Goal: Information Seeking & Learning: Learn about a topic

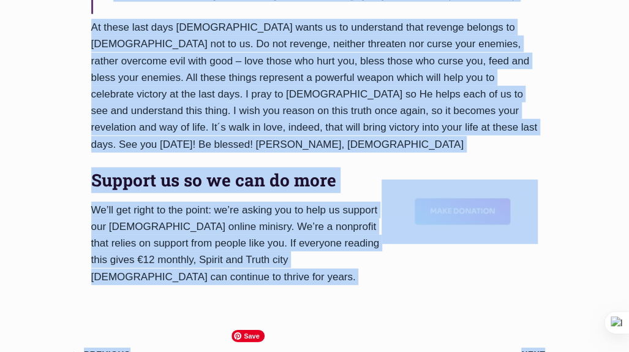
scroll to position [1373, 0]
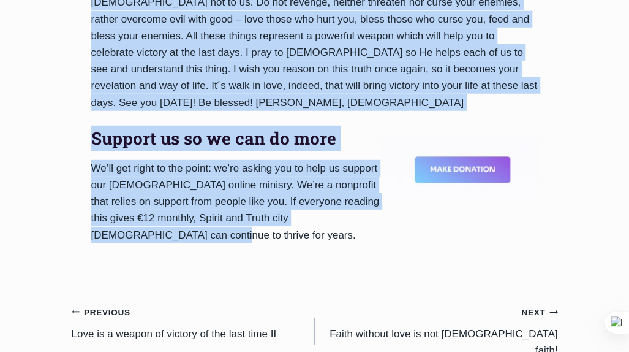
drag, startPoint x: 89, startPoint y: 131, endPoint x: 367, endPoint y: 92, distance: 280.7
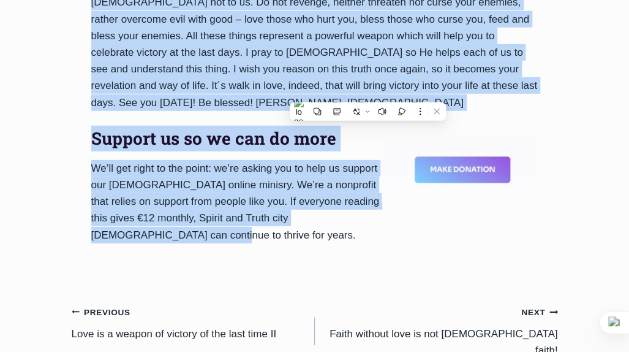
copy div "Love is a weapon of victory of the last time III By Pastor Rufus Ajiboye 2024-N…"
click at [107, 303] on link "Previous Previous Love is a weapon of victory of the last time II" at bounding box center [193, 322] width 243 height 39
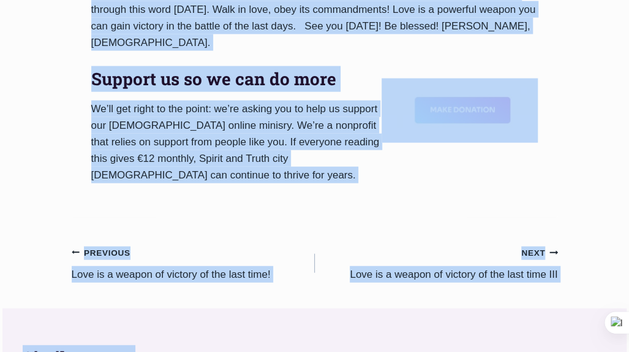
scroll to position [1160, 0]
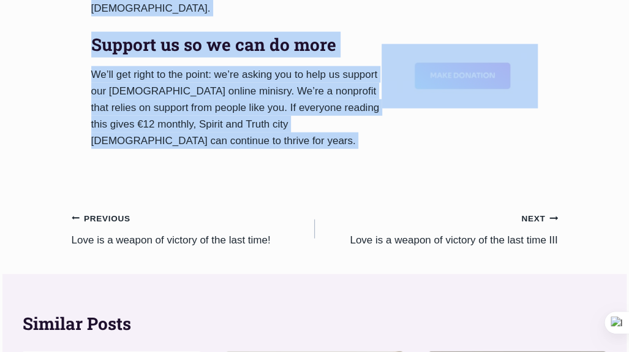
drag, startPoint x: 90, startPoint y: 161, endPoint x: 398, endPoint y: 58, distance: 324.8
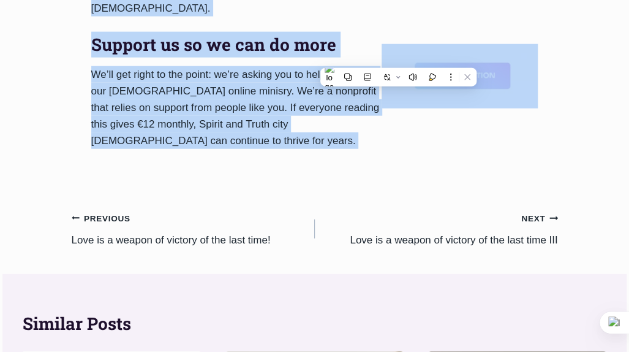
copy div "Love is a weapon of victory of the last time II By Pastor Rufus Ajiboye 2024-No…"
click at [137, 209] on link "Previous Previous Love is a weapon of victory of the last time!" at bounding box center [193, 228] width 243 height 39
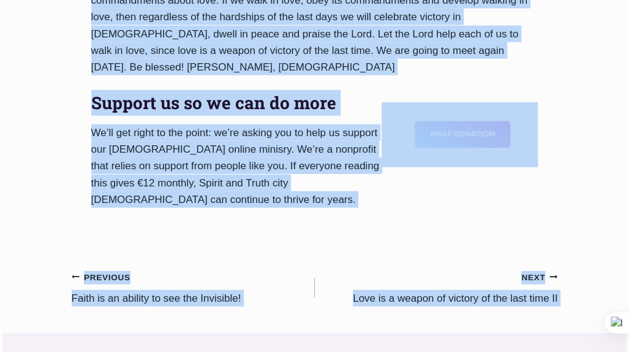
scroll to position [1071, 0]
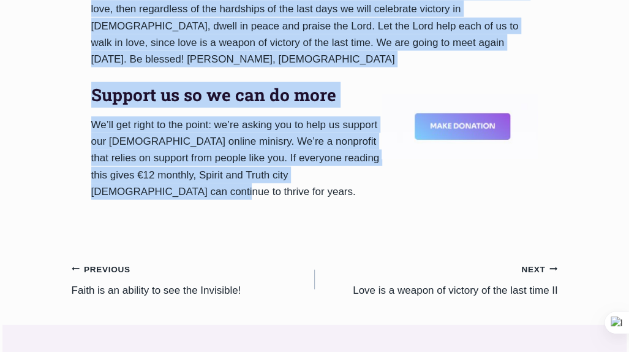
drag, startPoint x: 92, startPoint y: 99, endPoint x: 171, endPoint y: 129, distance: 85.3
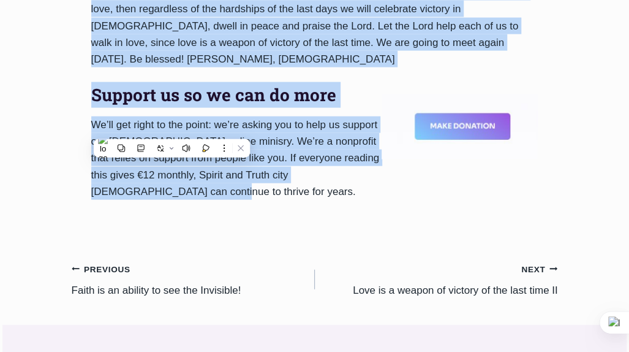
copy div "Love is a weapon of victory of the last time! By Pastor Rufus Ajiboye 2024-Nove…"
click at [554, 265] on icon "Continue" at bounding box center [553, 269] width 9 height 9
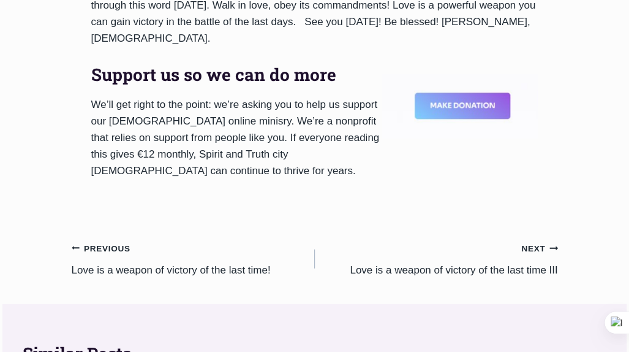
scroll to position [1200, 0]
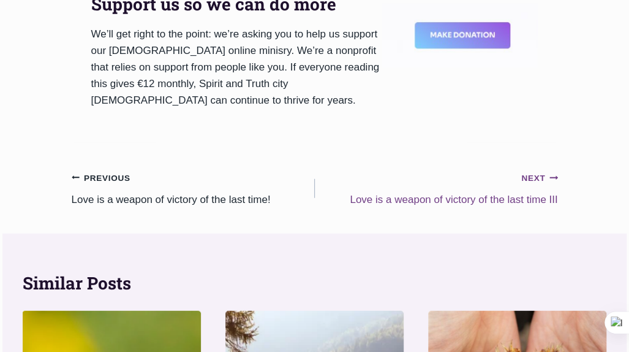
click at [551, 176] on icon "Posts" at bounding box center [553, 178] width 8 height 4
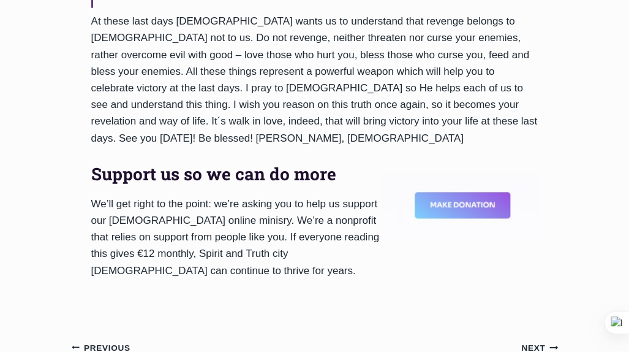
scroll to position [1340, 0]
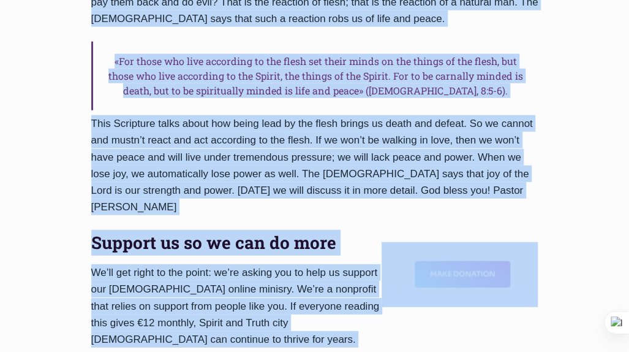
scroll to position [1246, 0]
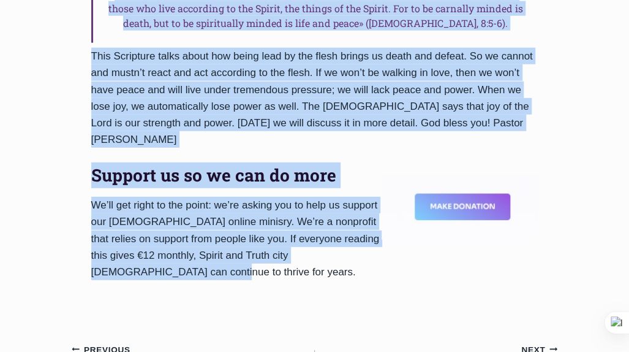
drag, startPoint x: 92, startPoint y: 119, endPoint x: 256, endPoint y: 160, distance: 168.4
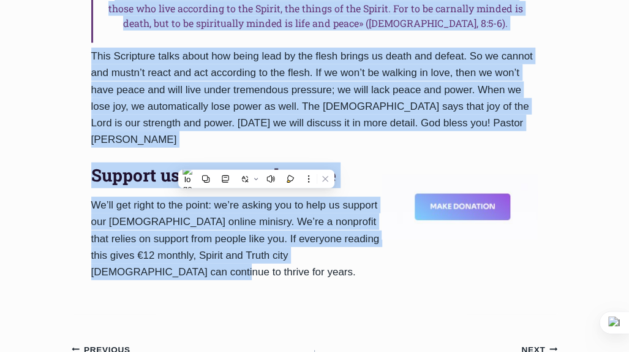
copy div "Lore ipsumdo, sitamet co „Adipi Elit sed Doeiusmod Temporincid”! Ut la etdo ma …"
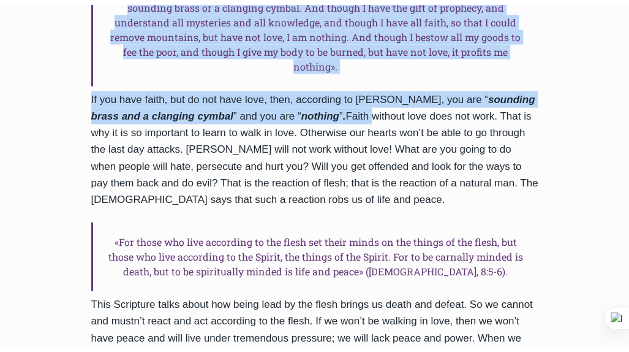
scroll to position [991, 0]
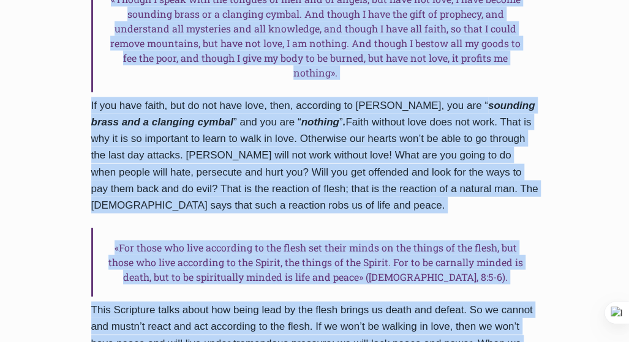
drag, startPoint x: 91, startPoint y: 181, endPoint x: 489, endPoint y: 266, distance: 407.7
click at [489, 266] on div "Daily Word Faith without love is not [DEMOGRAPHIC_DATA] faith! By Pastor [PERSO…" at bounding box center [315, 45] width 486 height 1047
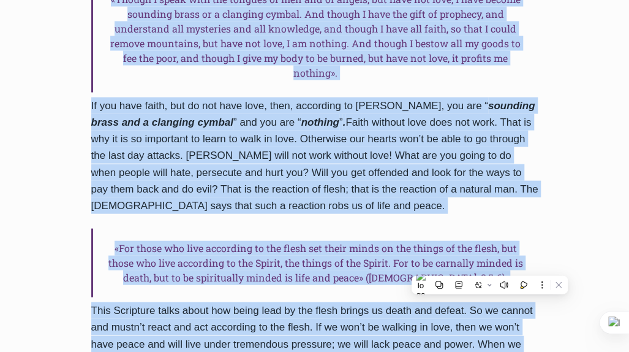
copy div "Lorem ipsumdo sita co adi elitsedd eiusm! Te Incidi Utlab Etdolor 4787-Magnaali…"
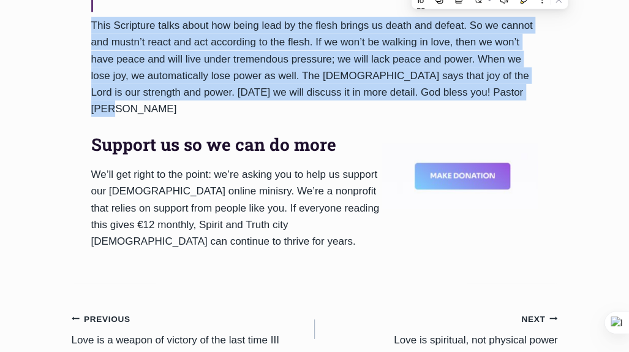
scroll to position [1289, 0]
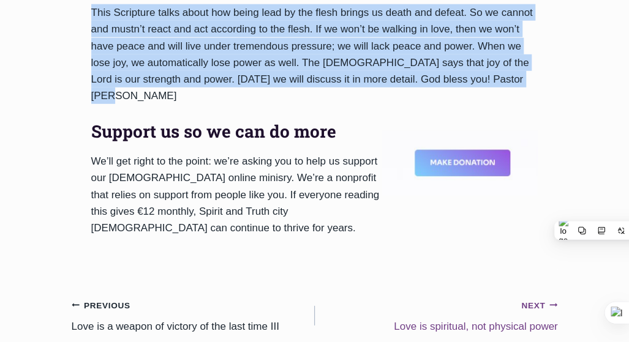
click at [460, 297] on link "Next Continue Love is spiritual, not physical power" at bounding box center [436, 316] width 243 height 39
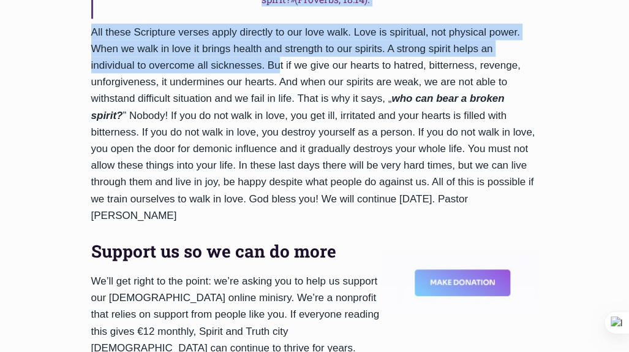
scroll to position [1084, 0]
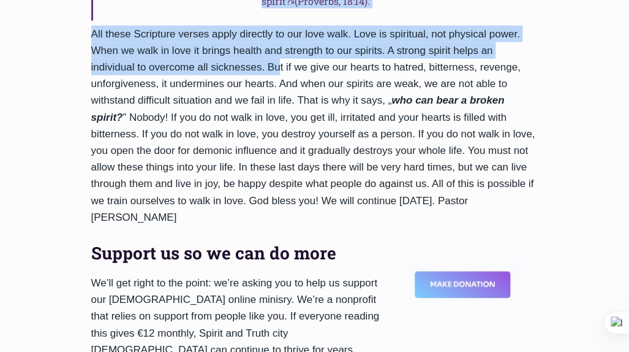
drag, startPoint x: 89, startPoint y: 110, endPoint x: 247, endPoint y: 149, distance: 163.4
copy div "Lore ip dolorsita, con adipisci elits Do Eiusmo Tempo Incidid 7405-Utlabore-68 …"
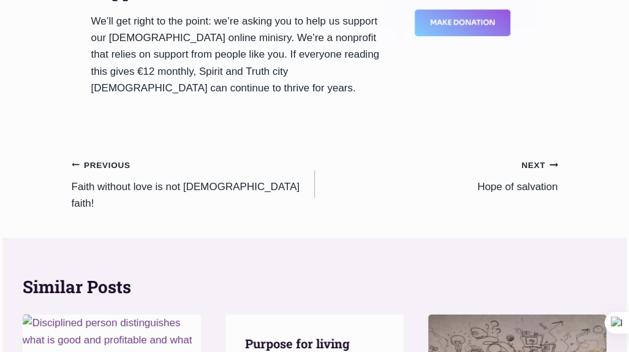
scroll to position [1317, 0]
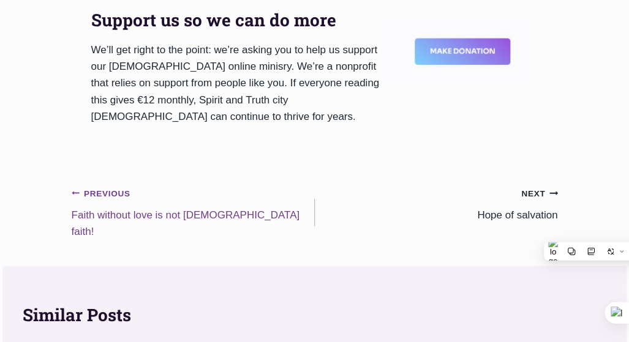
click at [89, 187] on small "Previous Previous" at bounding box center [101, 193] width 59 height 13
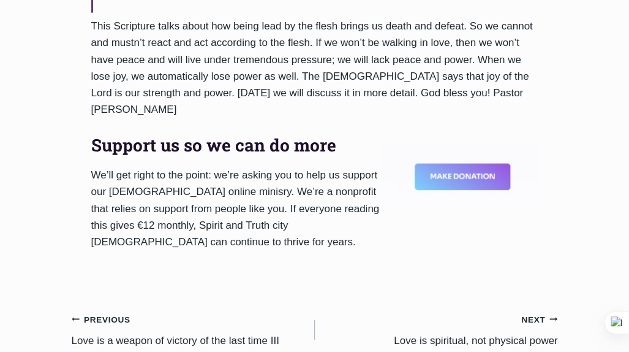
scroll to position [1309, 0]
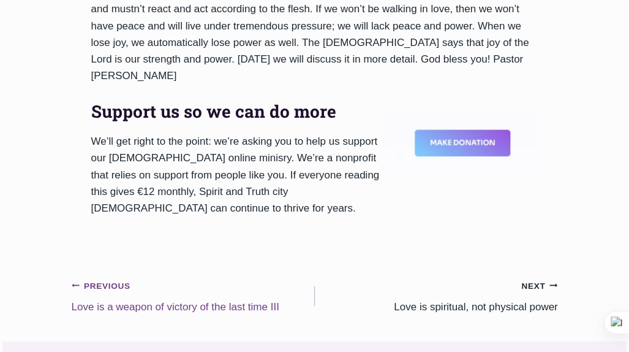
click at [186, 277] on link "Previous Previous Love is a weapon of victory of the last time III" at bounding box center [193, 296] width 243 height 39
